Goal: Task Accomplishment & Management: Use online tool/utility

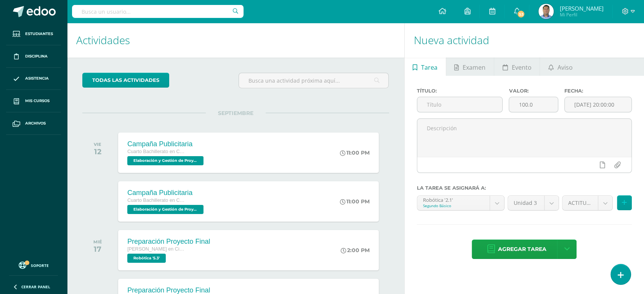
click at [193, 7] on input "text" at bounding box center [157, 11] width 171 height 13
type input "5.2"
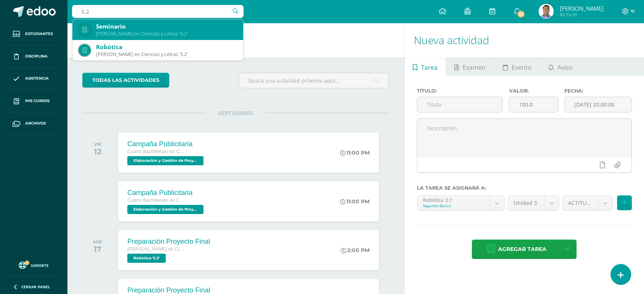
click at [117, 32] on div "Quinto Bachillerato en Ciencias y Letras '5.2'" at bounding box center [166, 33] width 141 height 6
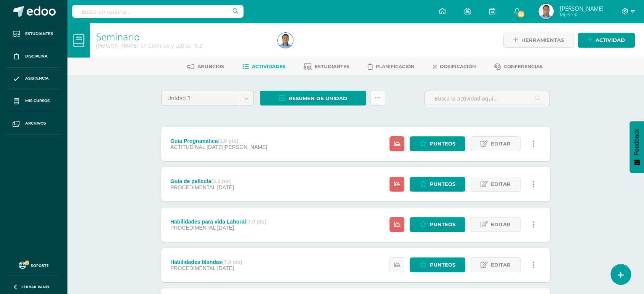
click at [378, 99] on icon at bounding box center [378, 98] width 6 height 6
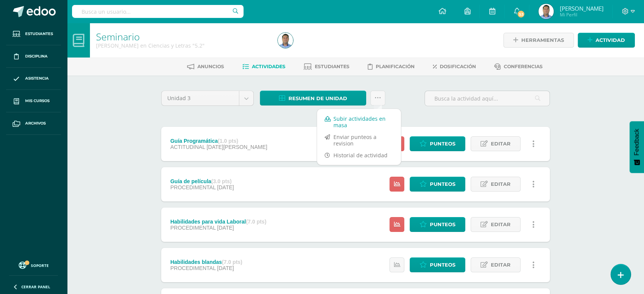
click at [341, 120] on link "Subir actividades en masa" at bounding box center [359, 122] width 84 height 18
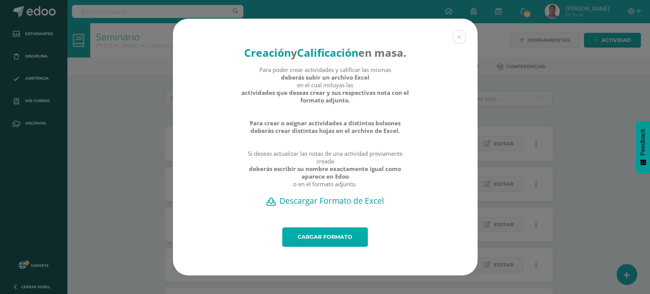
click at [321, 246] on link "Cargar formato" at bounding box center [325, 236] width 86 height 19
